Goal: Task Accomplishment & Management: Use online tool/utility

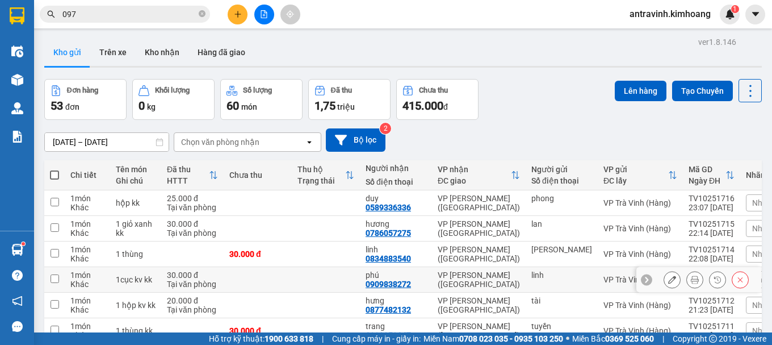
click at [470, 269] on td "VP [PERSON_NAME] ([GEOGRAPHIC_DATA])" at bounding box center [479, 280] width 94 height 26
checkbox input "false"
click at [104, 12] on input "097" at bounding box center [129, 14] width 134 height 12
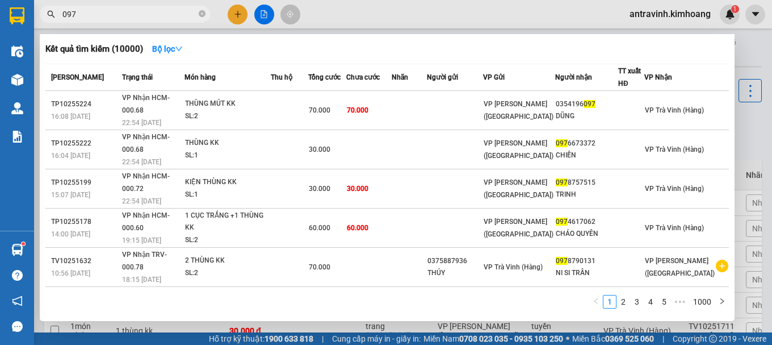
click at [104, 12] on input "097" at bounding box center [129, 14] width 134 height 12
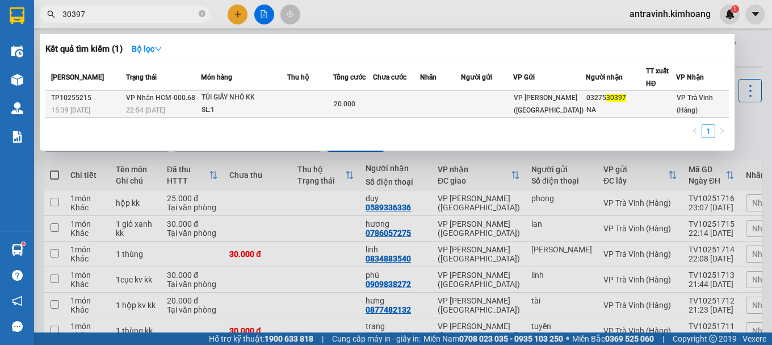
type input "30397"
click at [436, 108] on td at bounding box center [440, 104] width 41 height 27
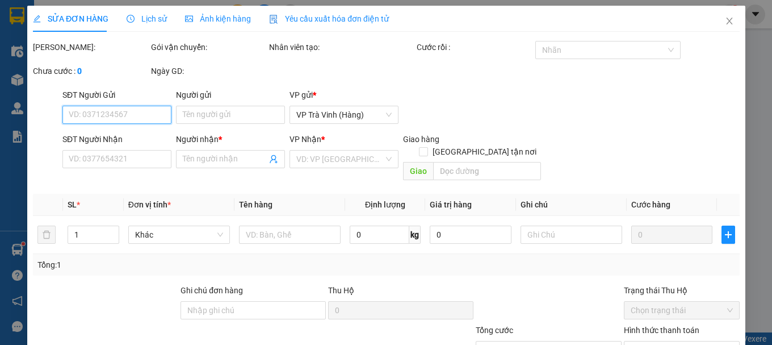
type input "0327530397"
type input "NA"
type input "20.000"
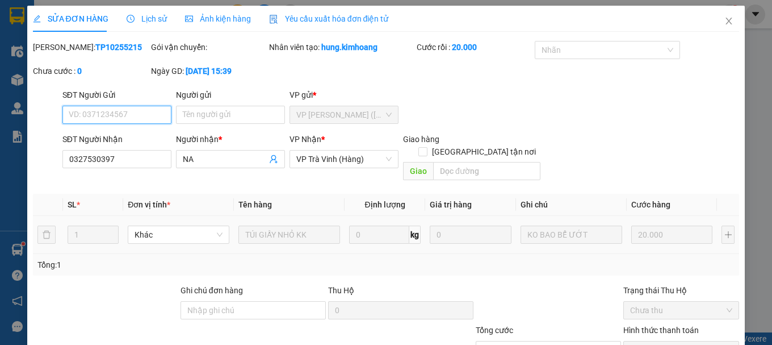
scroll to position [78, 0]
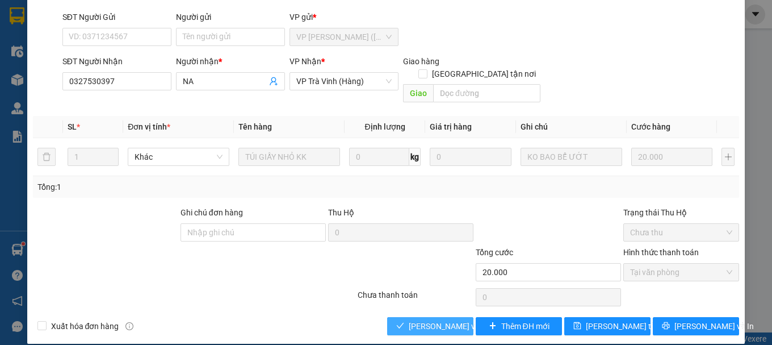
click at [440, 320] on span "[PERSON_NAME] và Giao hàng" at bounding box center [463, 326] width 109 height 12
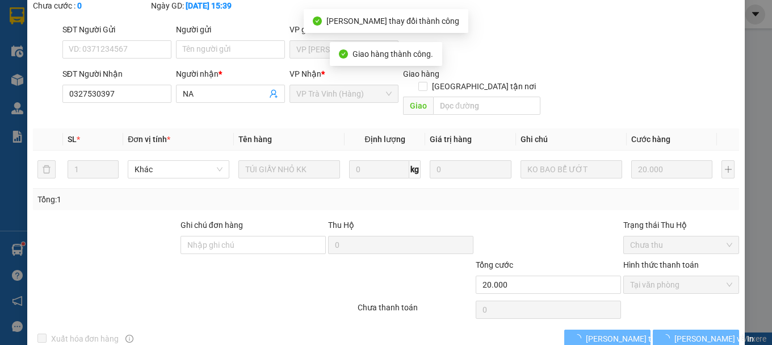
scroll to position [90, 0]
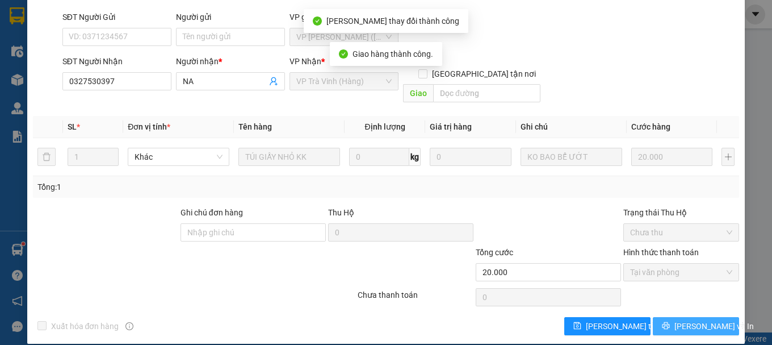
click at [686, 320] on span "[PERSON_NAME] và In" at bounding box center [715, 326] width 80 height 12
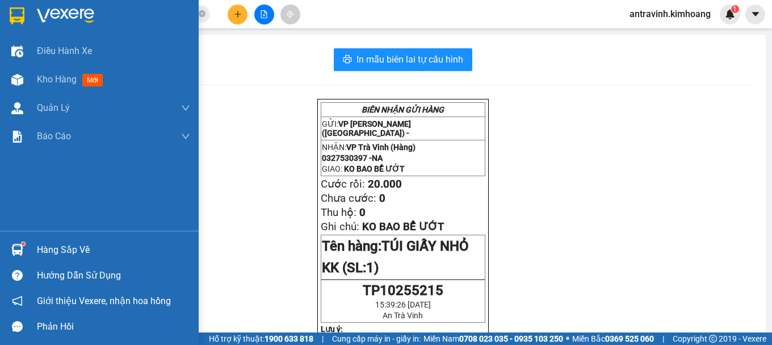
click at [23, 252] on div at bounding box center [17, 250] width 20 height 20
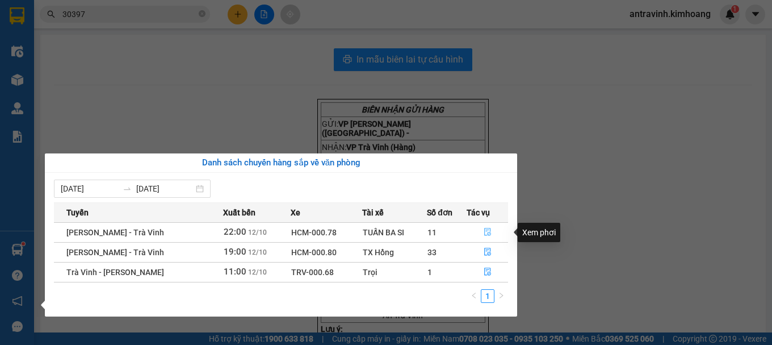
click at [487, 231] on icon "file-done" at bounding box center [488, 232] width 8 height 8
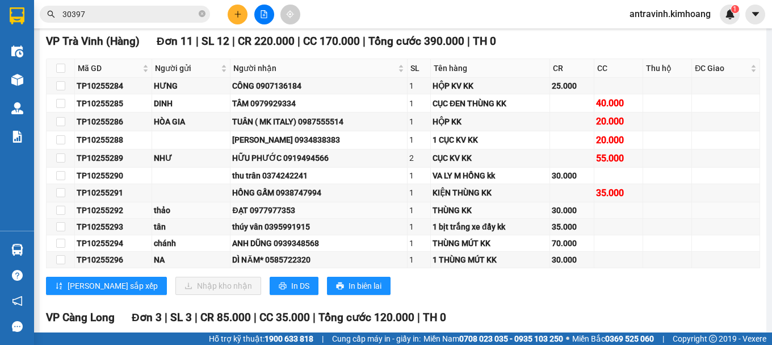
scroll to position [170, 0]
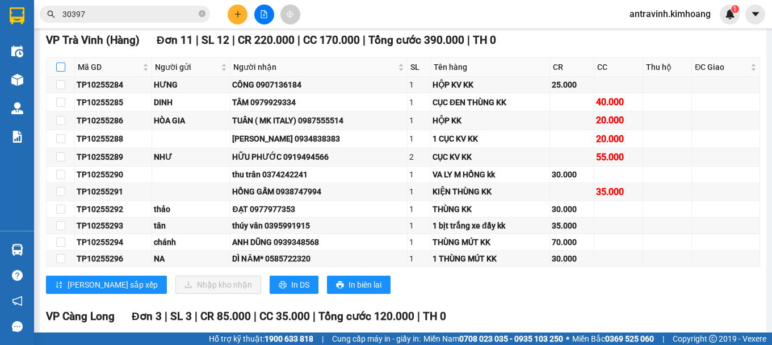
click at [61, 72] on input "checkbox" at bounding box center [60, 66] width 9 height 9
checkbox input "true"
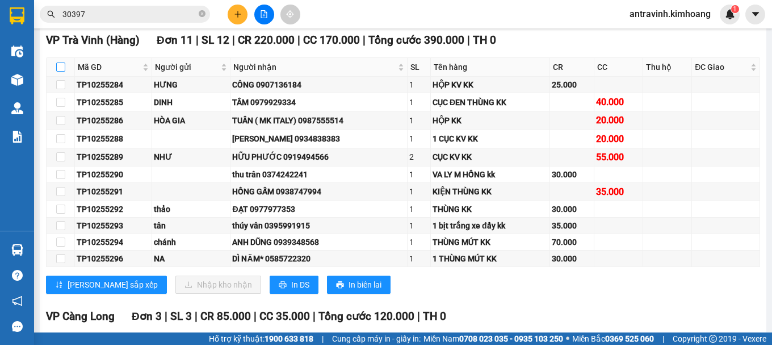
checkbox input "true"
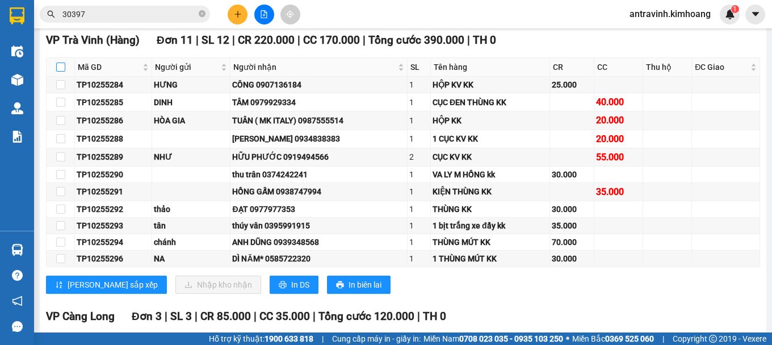
checkbox input "true"
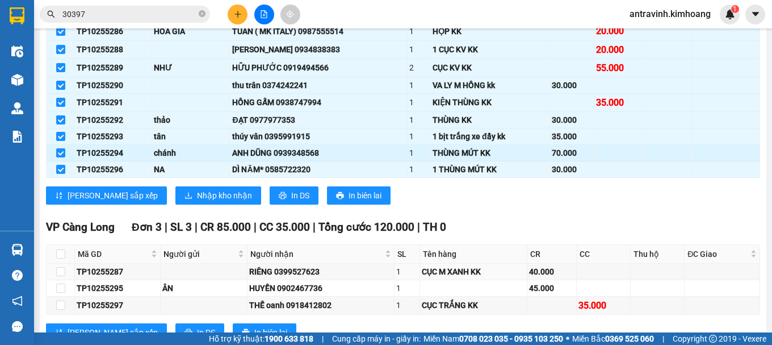
scroll to position [196, 0]
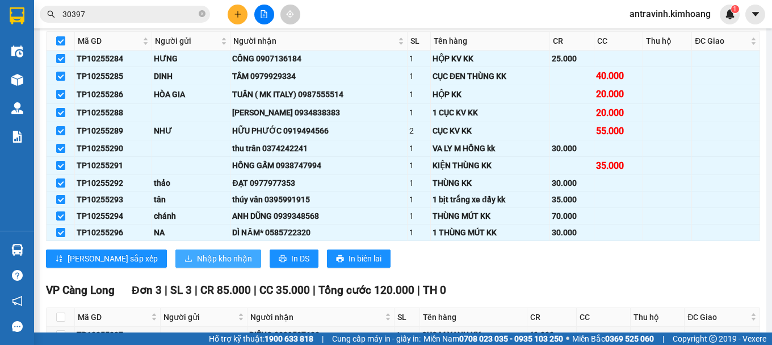
click at [197, 265] on span "Nhập kho nhận" at bounding box center [224, 258] width 55 height 12
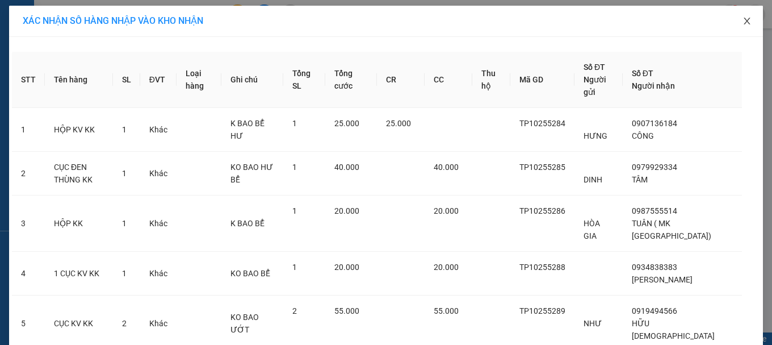
click at [746, 24] on icon "close" at bounding box center [747, 20] width 9 height 9
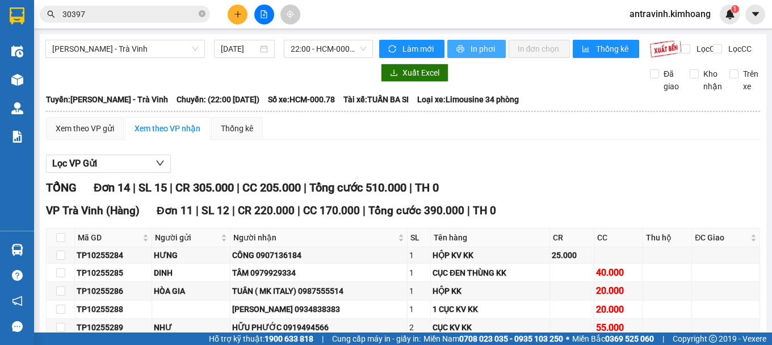
click at [477, 49] on span "In phơi" at bounding box center [484, 49] width 26 height 12
